Goal: Information Seeking & Learning: Check status

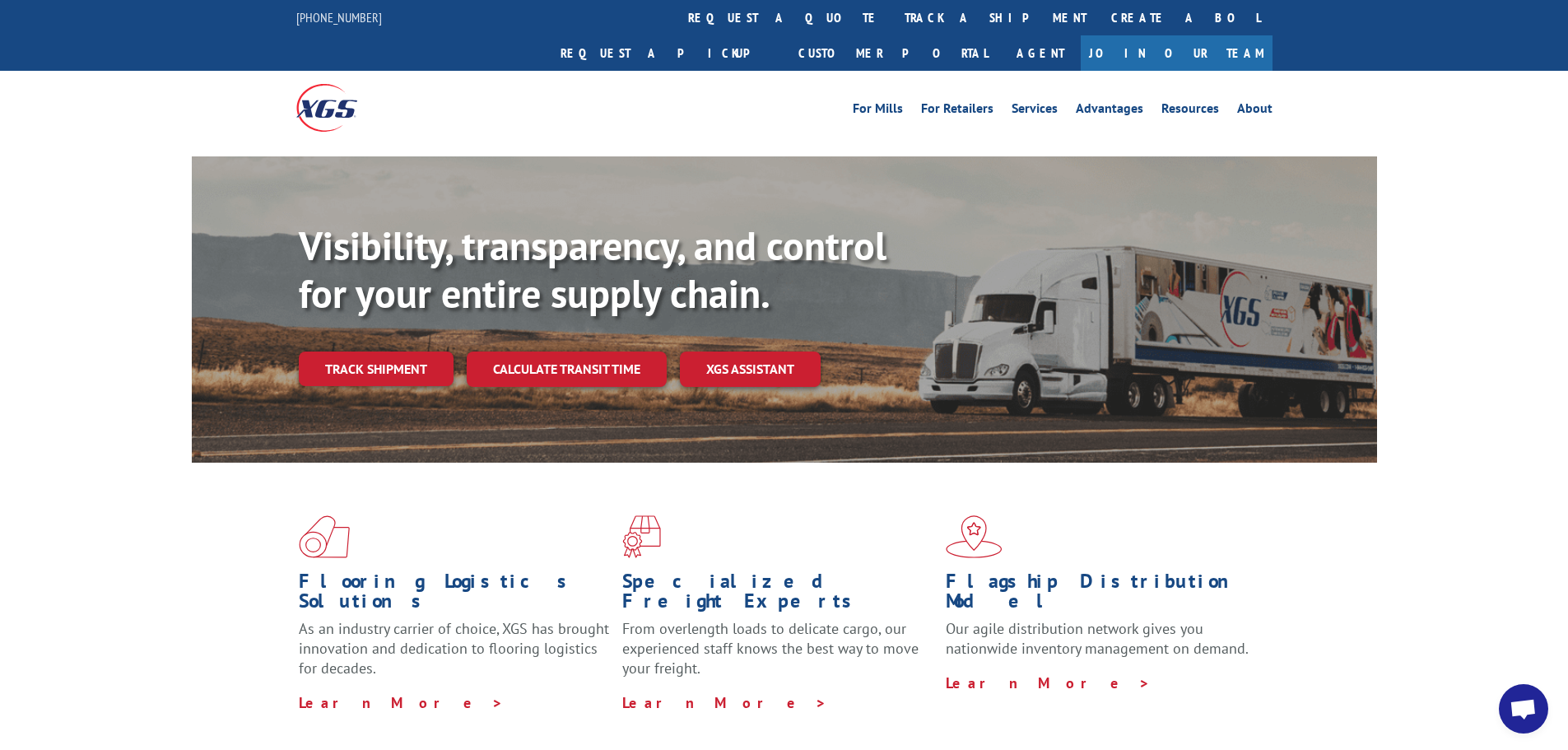
click at [892, 5] on link "track a shipment" at bounding box center [995, 18] width 207 height 35
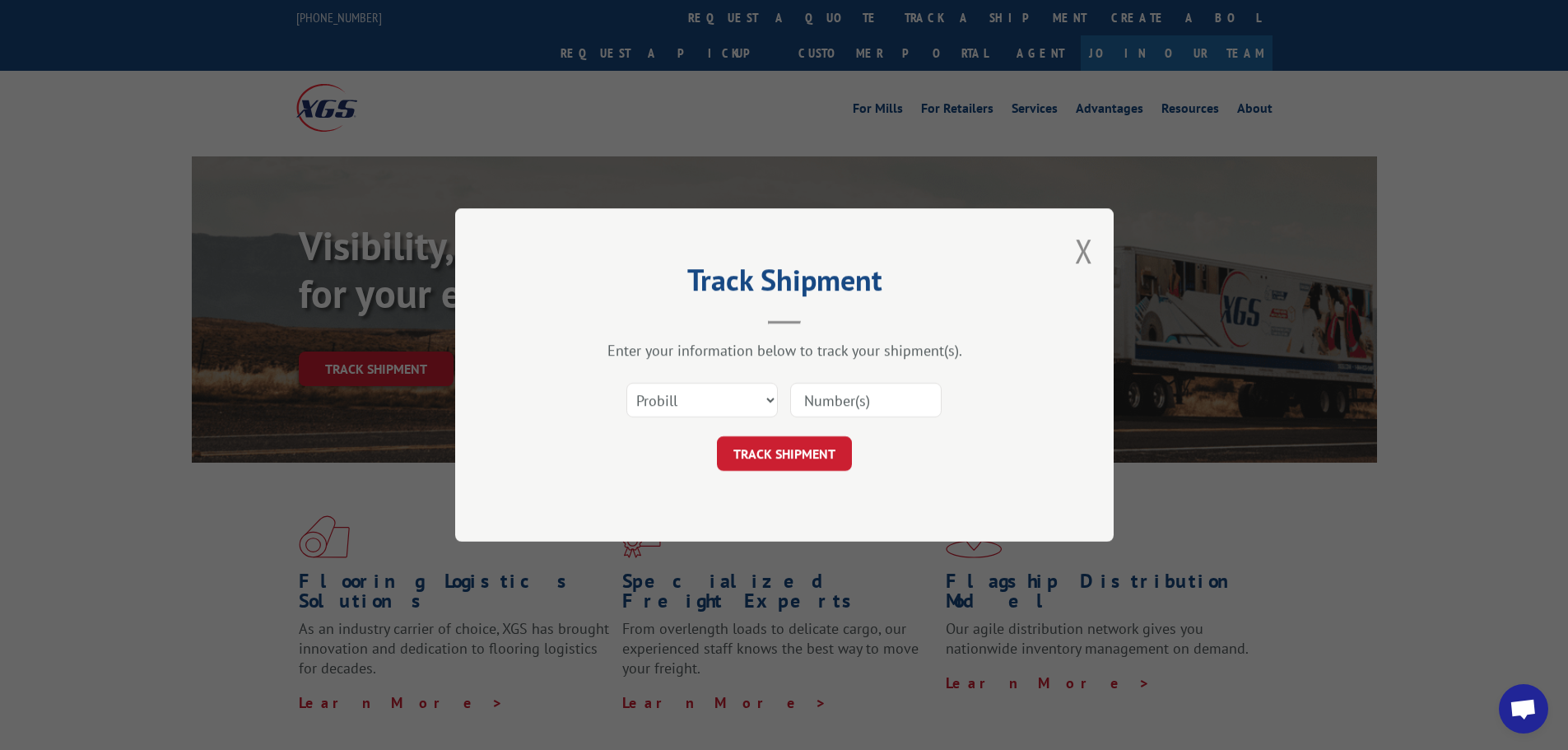
click at [873, 402] on input at bounding box center [866, 399] width 152 height 34
paste input "17637654"
type input "17637654"
click button "TRACK SHIPMENT" at bounding box center [784, 453] width 135 height 34
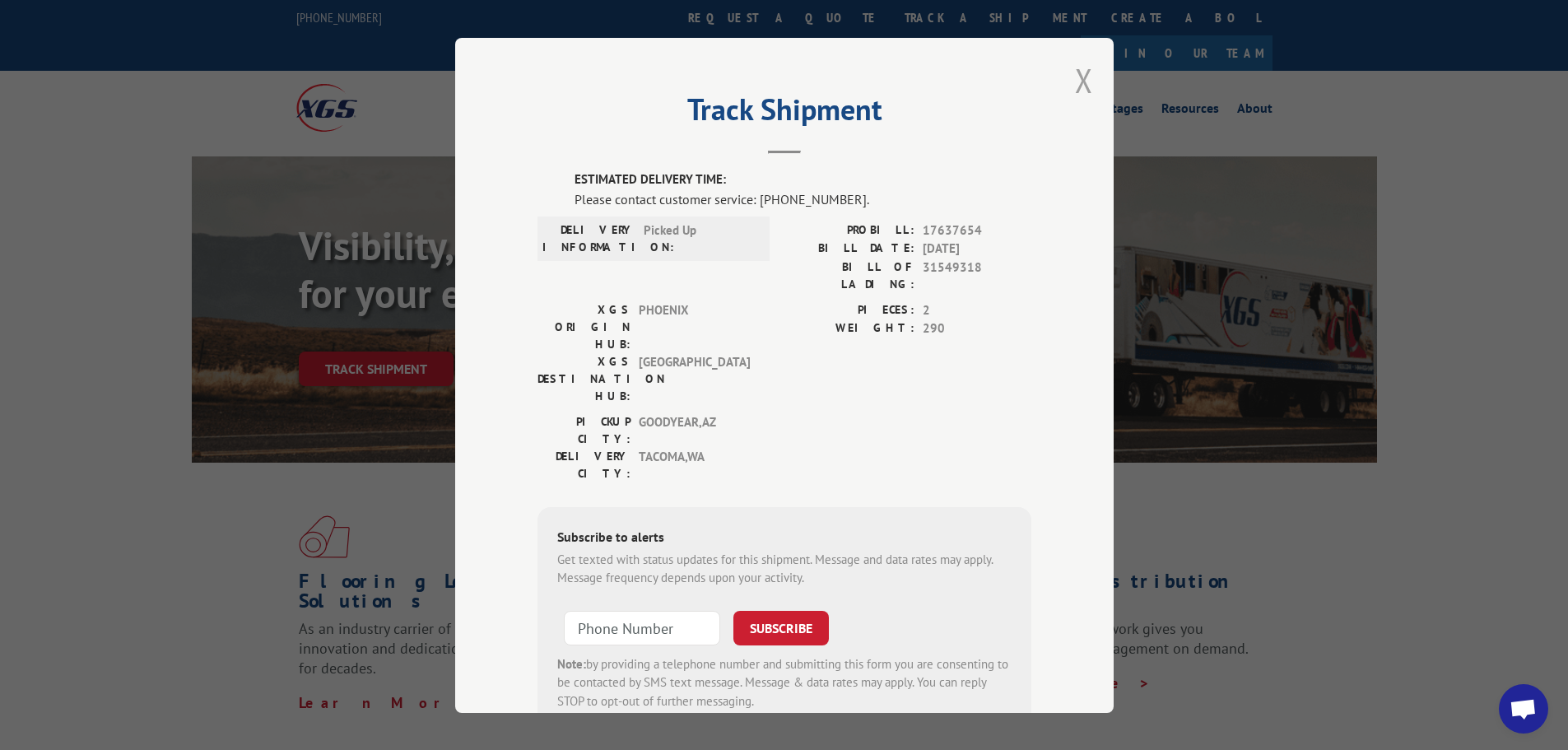
click at [1080, 75] on button "Close modal" at bounding box center [1084, 81] width 18 height 44
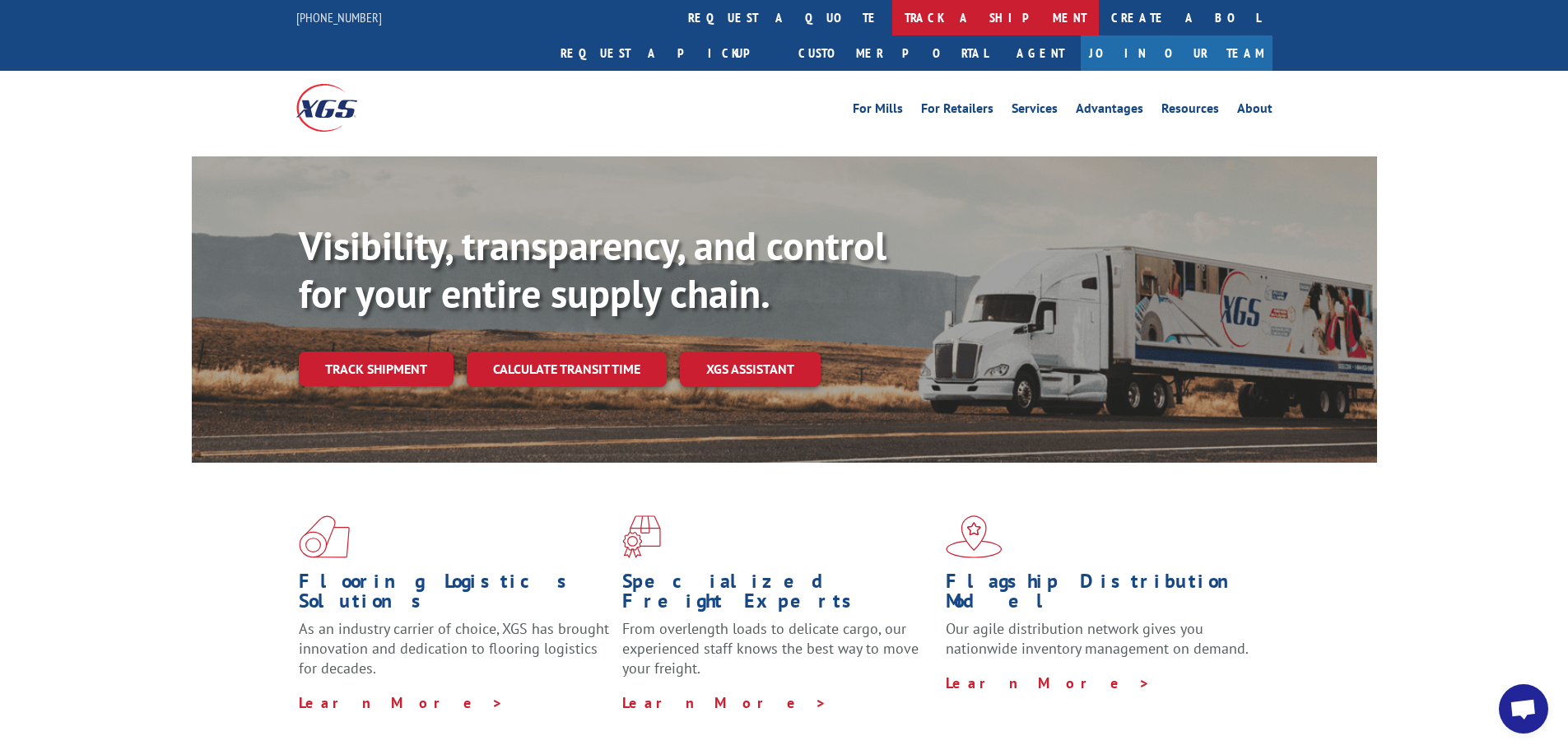
click at [892, 28] on link "track a shipment" at bounding box center [995, 18] width 207 height 35
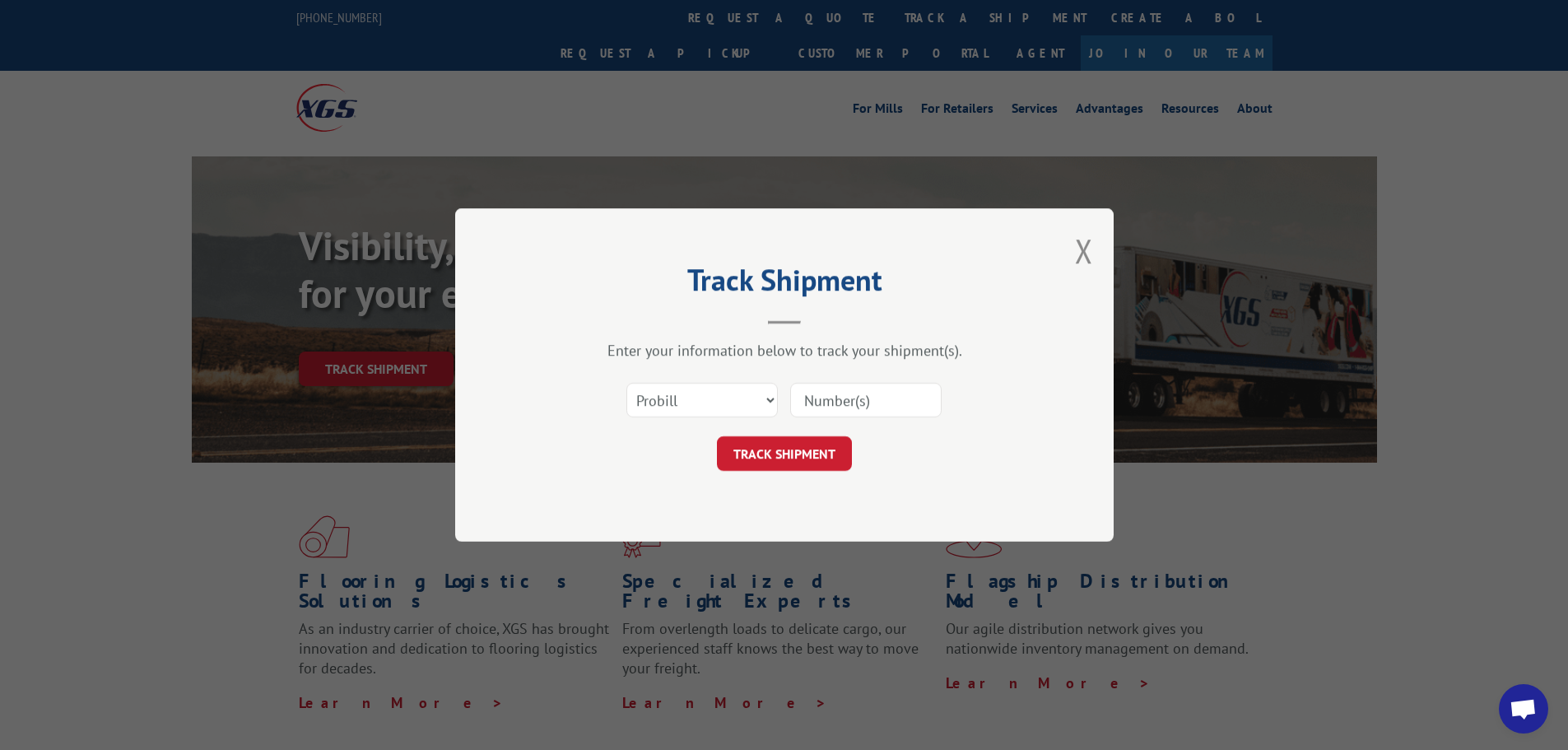
click at [850, 412] on input at bounding box center [866, 399] width 152 height 34
paste input "17637654"
type input "17637654"
click button "TRACK SHIPMENT" at bounding box center [784, 453] width 135 height 34
